Goal: Task Accomplishment & Management: Use online tool/utility

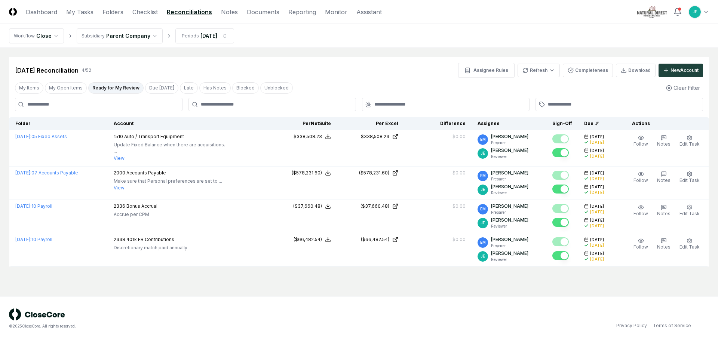
click at [709, 12] on html "CloseCore Dashboard My Tasks Folders Checklist Reconciliations Notes Documents …" at bounding box center [359, 170] width 718 height 341
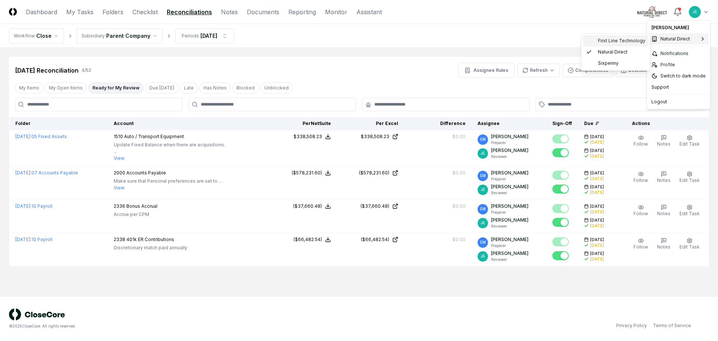
click at [622, 42] on span "First Line Technology" at bounding box center [621, 40] width 47 height 7
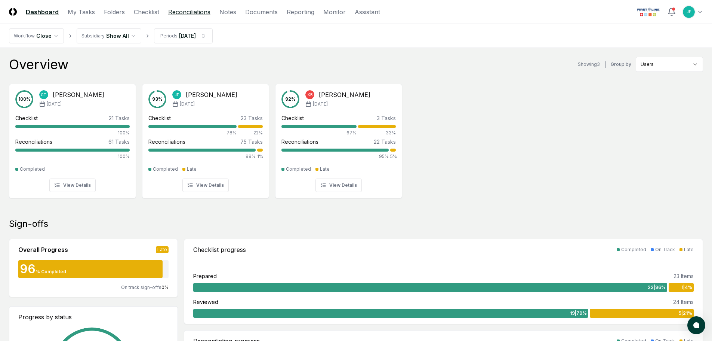
click at [201, 15] on link "Reconciliations" at bounding box center [189, 11] width 42 height 9
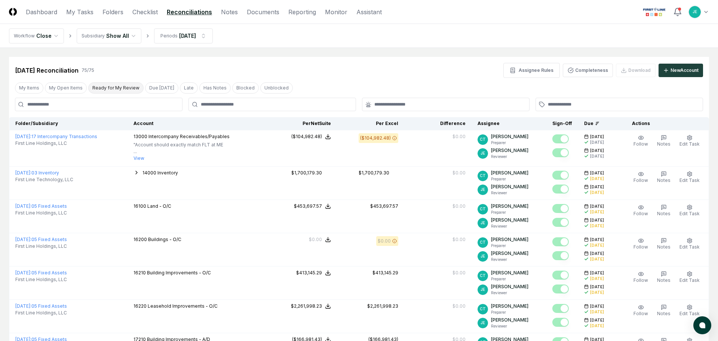
click at [123, 87] on button "Ready for My Review" at bounding box center [115, 87] width 55 height 11
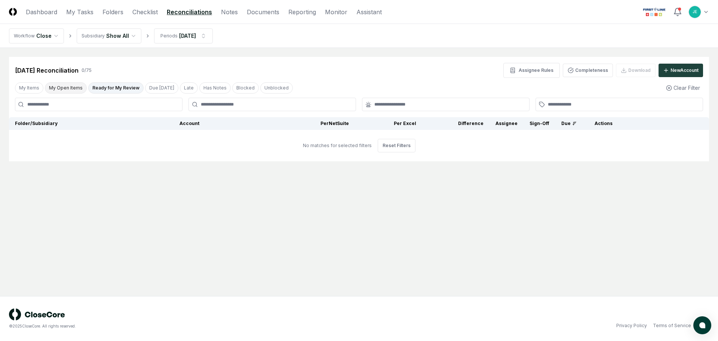
click at [68, 88] on button "My Open Items" at bounding box center [66, 87] width 42 height 11
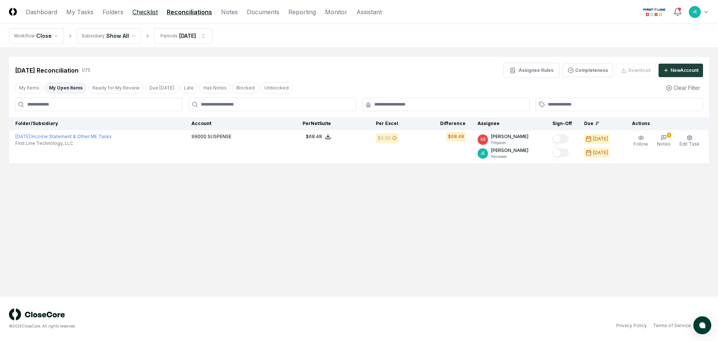
click at [140, 9] on link "Checklist" at bounding box center [144, 11] width 25 height 9
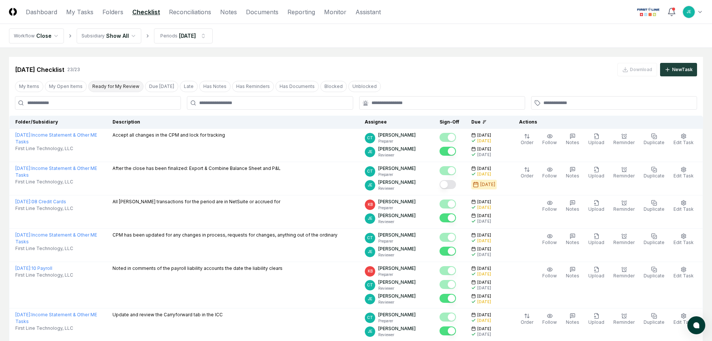
click at [105, 81] on button "Ready for My Review" at bounding box center [115, 86] width 55 height 11
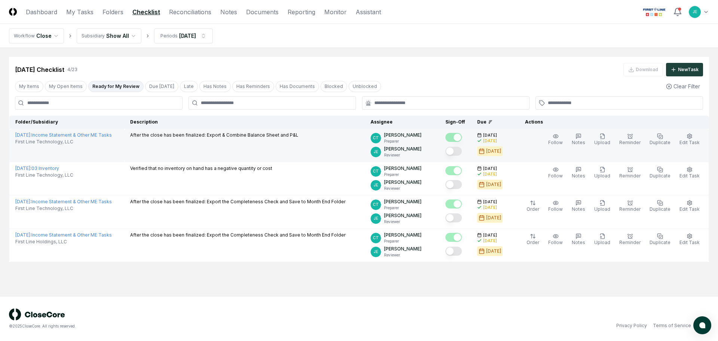
click at [462, 150] on button "Mark complete" at bounding box center [453, 151] width 16 height 9
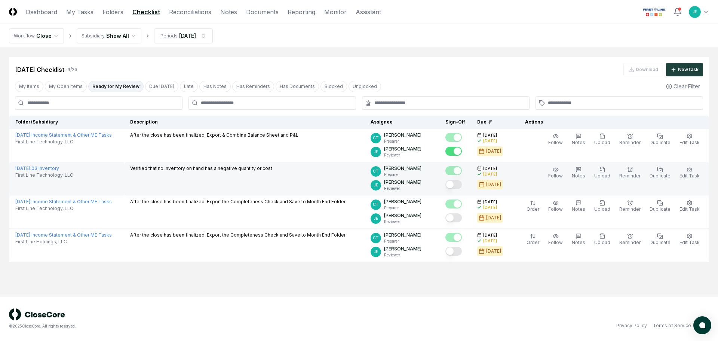
click at [459, 184] on button "Mark complete" at bounding box center [453, 184] width 16 height 9
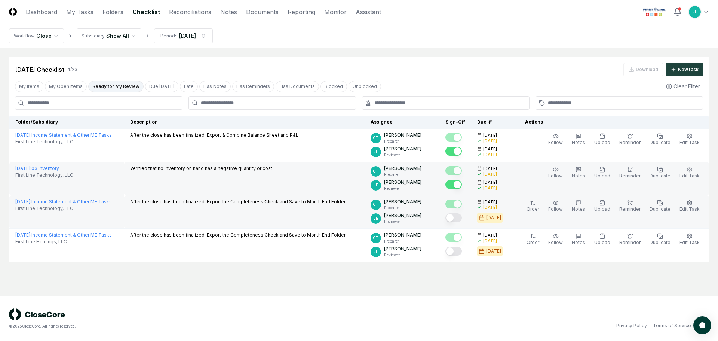
click at [460, 217] on button "Mark complete" at bounding box center [453, 217] width 16 height 9
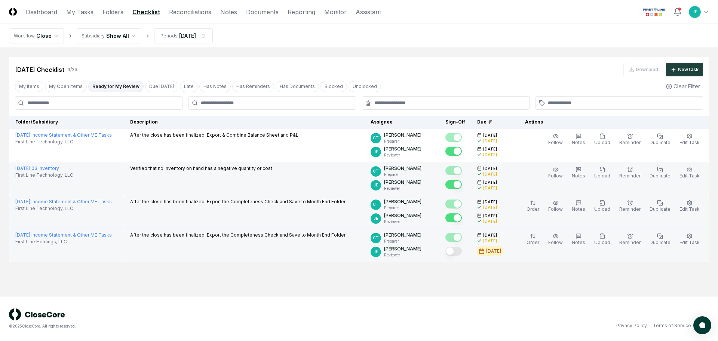
click at [461, 254] on button "Mark complete" at bounding box center [453, 250] width 16 height 9
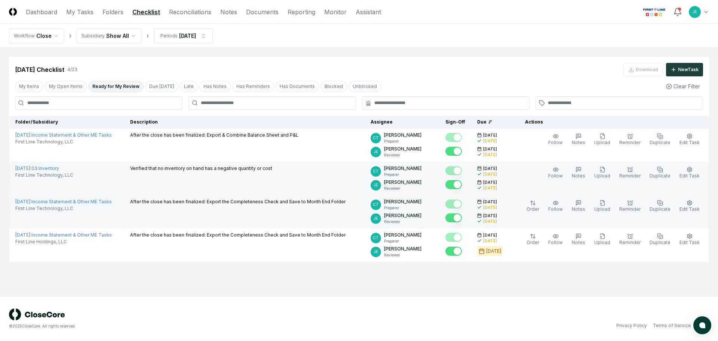
click at [343, 294] on main "Cancel Reassign Aug 2025 Checklist 4 / 23 Download New Task My Items My Open It…" at bounding box center [359, 172] width 718 height 248
click at [185, 17] on header "CloseCore Dashboard My Tasks Folders Checklist Reconciliations Notes Documents …" at bounding box center [359, 12] width 718 height 24
click at [187, 9] on link "Reconciliations" at bounding box center [190, 11] width 42 height 9
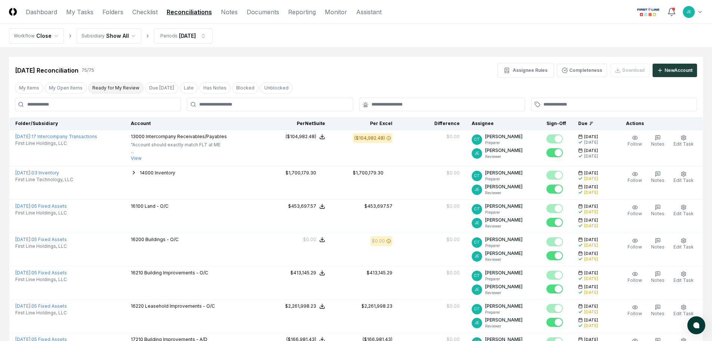
click at [119, 89] on button "Ready for My Review" at bounding box center [115, 87] width 55 height 11
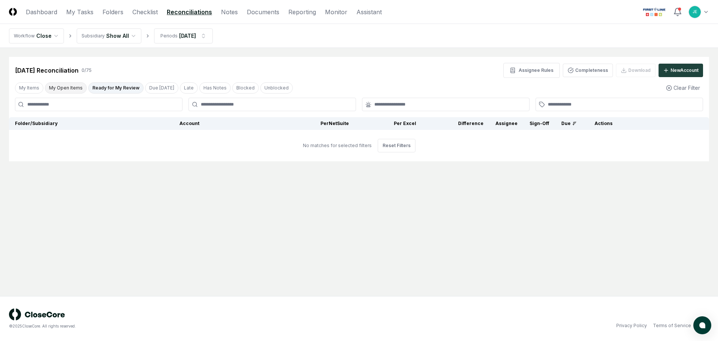
click at [77, 90] on button "My Open Items" at bounding box center [66, 87] width 42 height 11
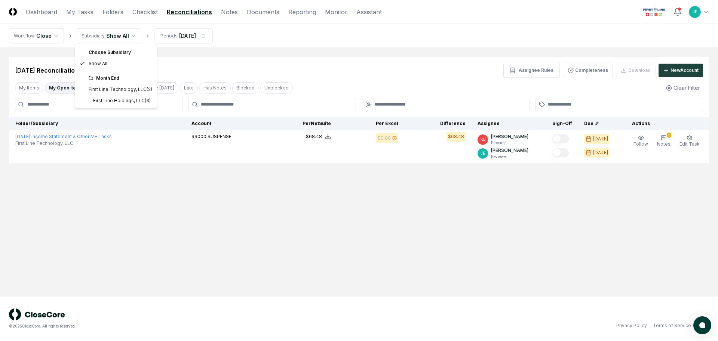
click at [127, 39] on html "CloseCore Dashboard My Tasks Folders Checklist Reconciliations Notes Documents …" at bounding box center [359, 170] width 718 height 341
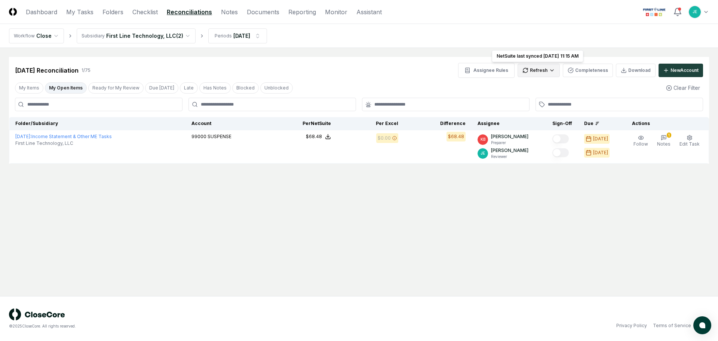
click at [527, 70] on html "CloseCore Dashboard My Tasks Folders Checklist Reconciliations Notes Documents …" at bounding box center [359, 170] width 718 height 341
click at [529, 86] on div "Trial Balance" at bounding box center [540, 85] width 44 height 11
click at [540, 71] on html "CloseCore Dashboard My Tasks Folders Checklist Reconciliations Notes Documents …" at bounding box center [359, 170] width 718 height 341
click at [529, 107] on div "All" at bounding box center [540, 108] width 44 height 11
